Goal: Navigation & Orientation: Find specific page/section

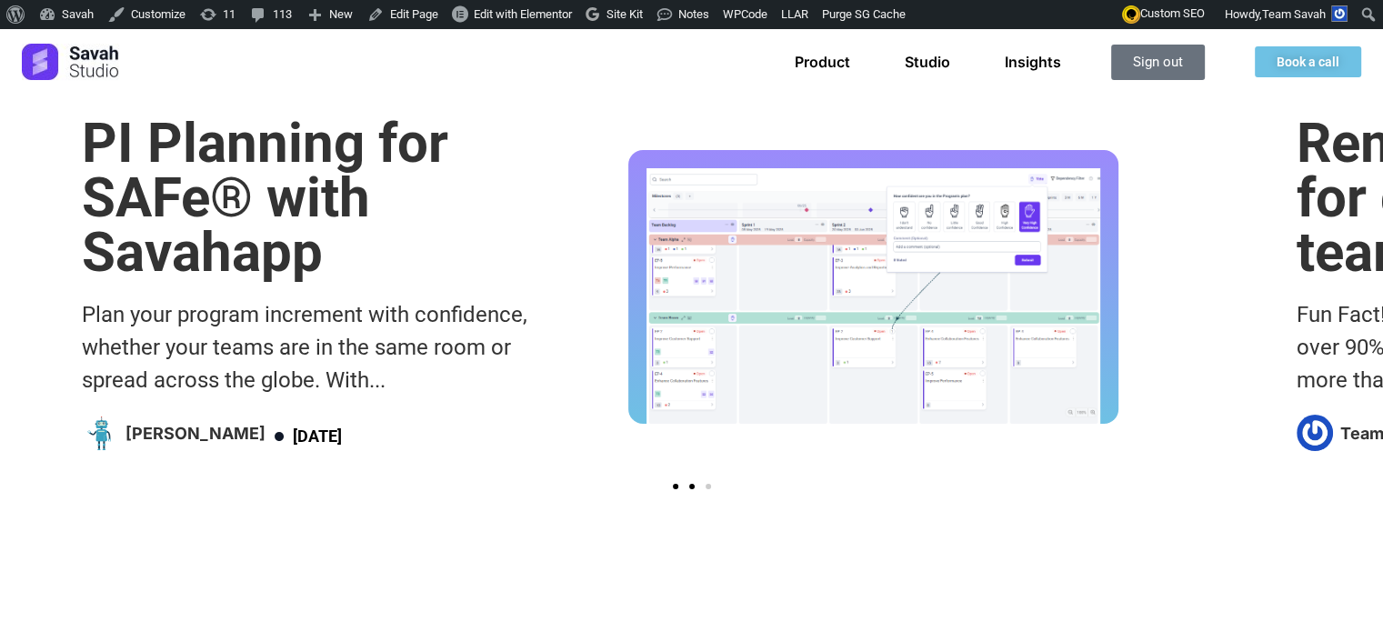
click at [689, 489] on span "Go to slide 2" at bounding box center [691, 486] width 5 height 5
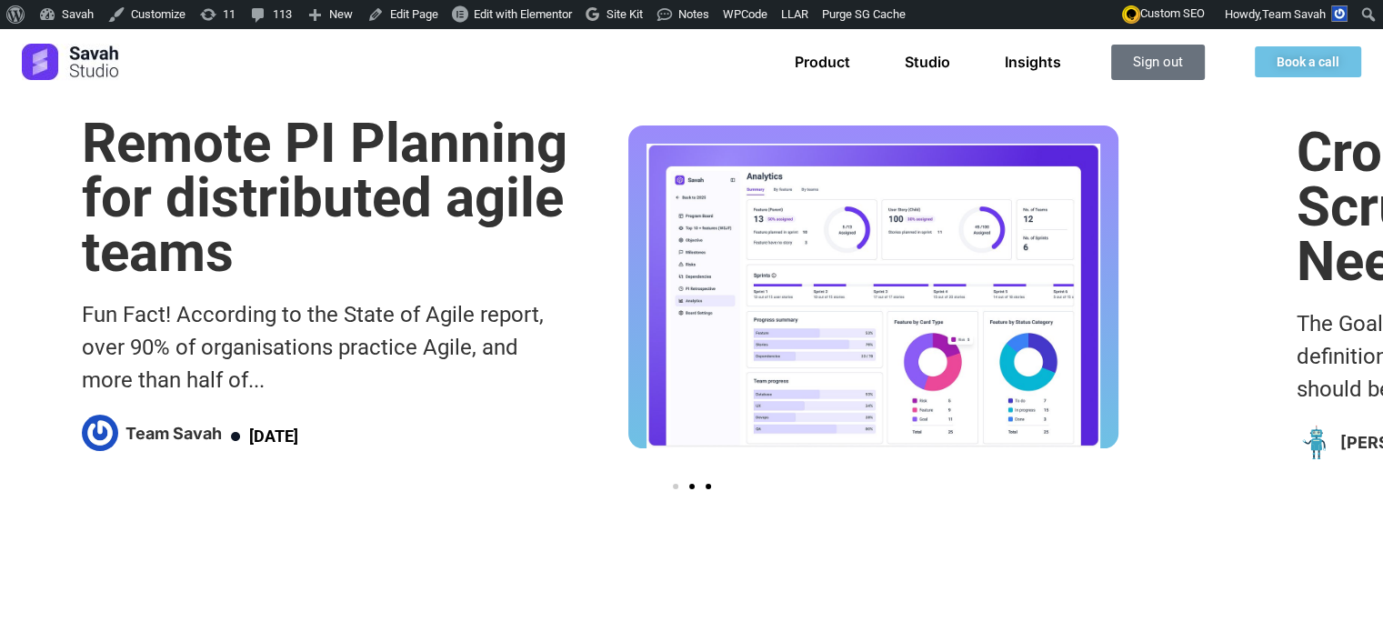
click at [706, 489] on span "Go to slide 3" at bounding box center [708, 486] width 5 height 5
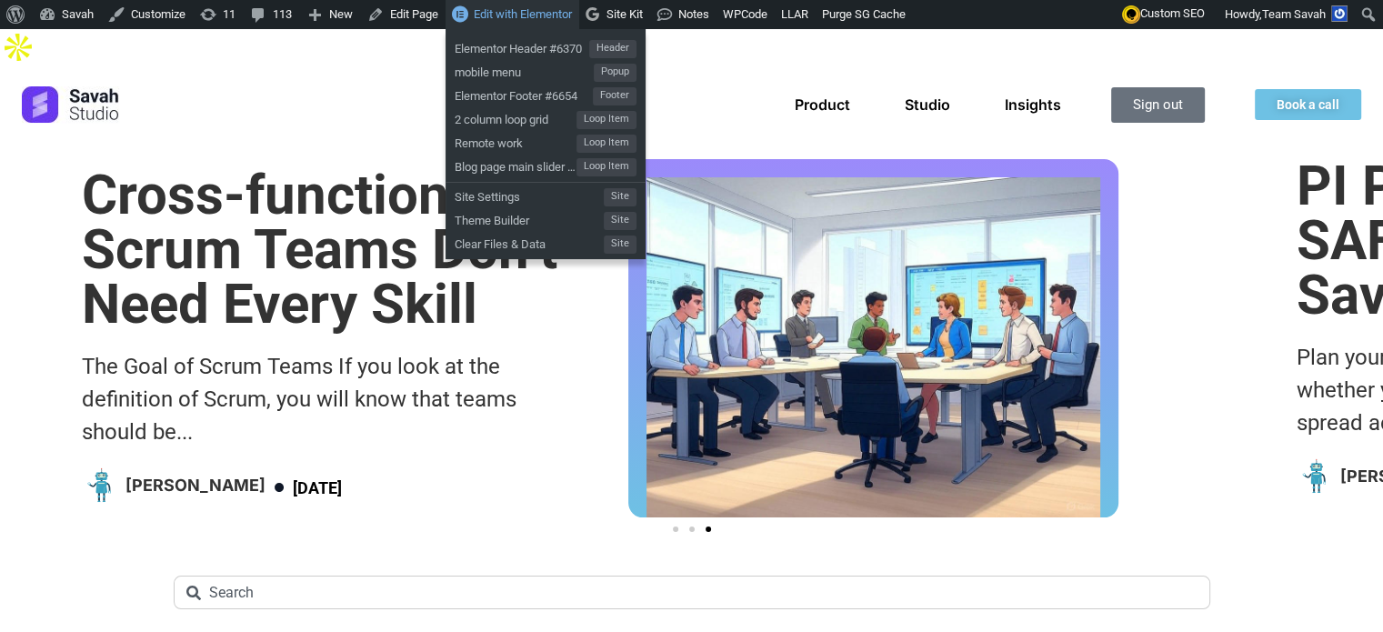
click at [489, 14] on span "Edit with Elementor" at bounding box center [523, 14] width 98 height 14
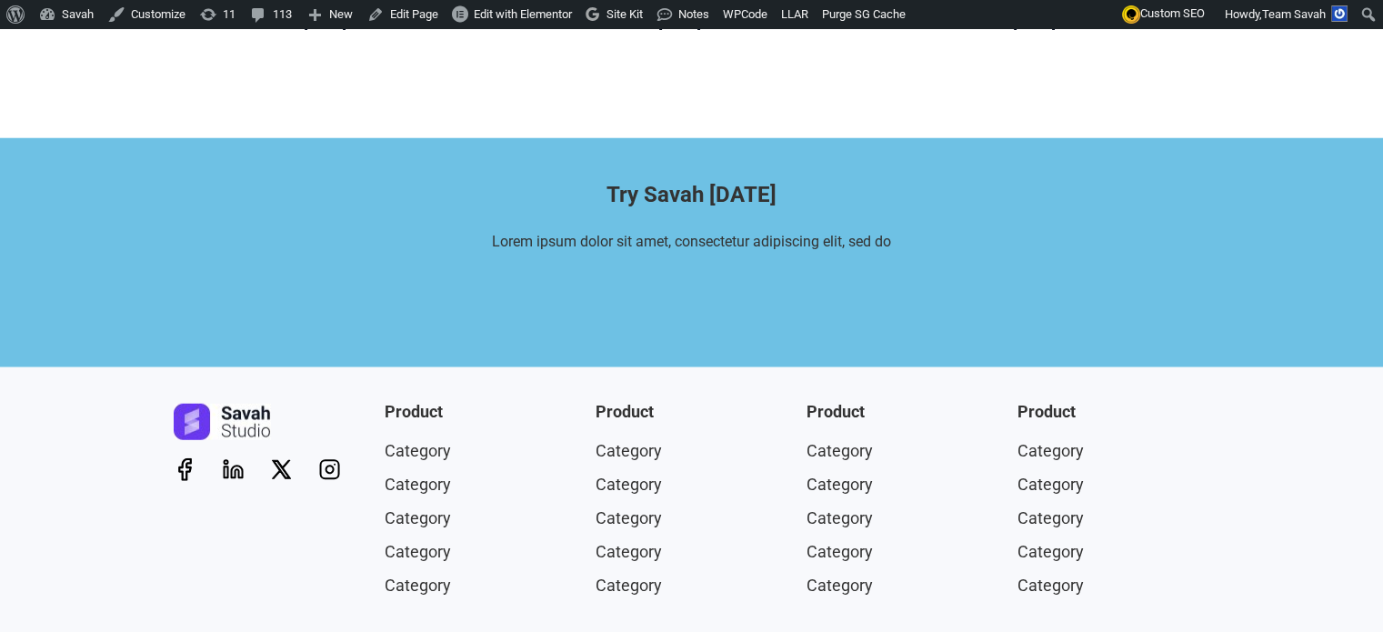
scroll to position [4873, 0]
